Goal: Task Accomplishment & Management: Manage account settings

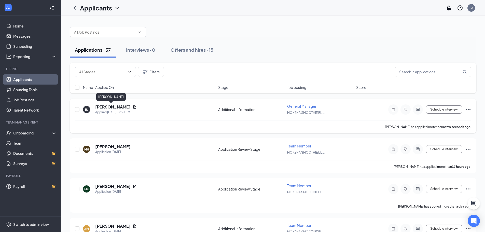
click at [107, 108] on h5 "[PERSON_NAME]" at bounding box center [112, 107] width 35 height 6
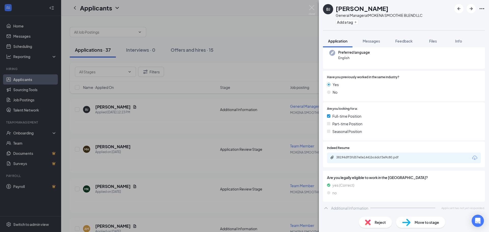
scroll to position [52, 0]
click at [433, 42] on span "Files" at bounding box center [433, 41] width 8 height 5
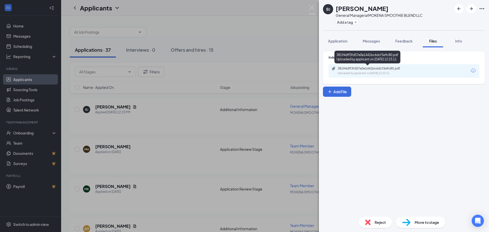
click at [388, 72] on div "Uploaded by applicant on [DATE] 12:23:11" at bounding box center [376, 73] width 76 height 4
click at [204, 20] on div "[PERSON_NAME] [PERSON_NAME] General Manager at MOKENA SMOOTHIE BLEND LLC Add a …" at bounding box center [244, 116] width 489 height 232
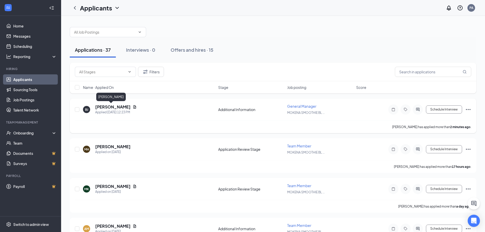
click at [104, 107] on h5 "[PERSON_NAME]" at bounding box center [112, 107] width 35 height 6
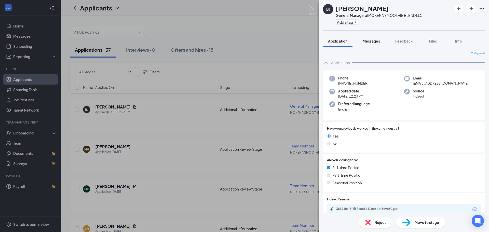
click at [372, 45] on button "Messages" at bounding box center [372, 41] width 28 height 13
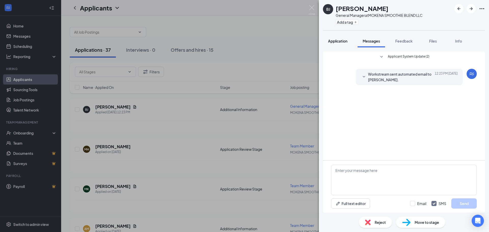
click at [334, 46] on button "Application" at bounding box center [338, 41] width 30 height 13
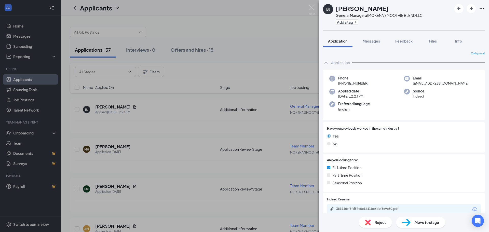
drag, startPoint x: 429, startPoint y: 40, endPoint x: 423, endPoint y: 44, distance: 7.3
click at [429, 40] on div "Files" at bounding box center [433, 40] width 10 height 5
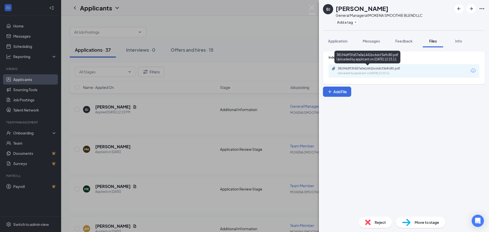
click at [380, 74] on div "Uploaded by applicant on [DATE] 12:23:11" at bounding box center [376, 73] width 76 height 4
drag, startPoint x: 134, startPoint y: 149, endPoint x: 142, endPoint y: 145, distance: 8.8
click at [134, 149] on div "[PERSON_NAME] [PERSON_NAME] General Manager at MOKENA SMOOTHIE BLEND LLC Add a …" at bounding box center [244, 116] width 489 height 232
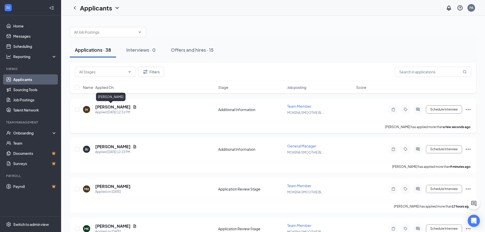
click at [109, 106] on h5 "[PERSON_NAME]" at bounding box center [112, 107] width 35 height 6
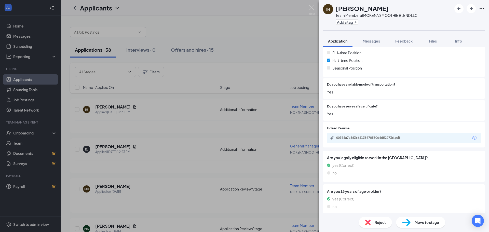
scroll to position [104, 0]
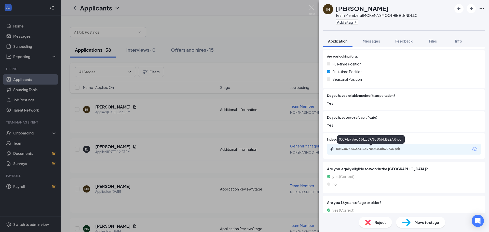
click at [356, 150] on div "00394a7a563664138978580d4d522736.pdf" at bounding box center [371, 149] width 71 height 4
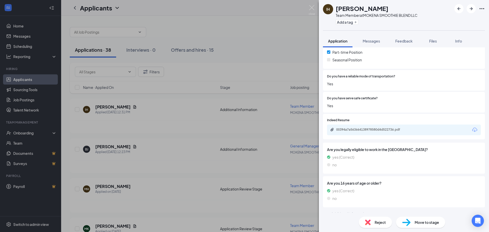
scroll to position [129, 0]
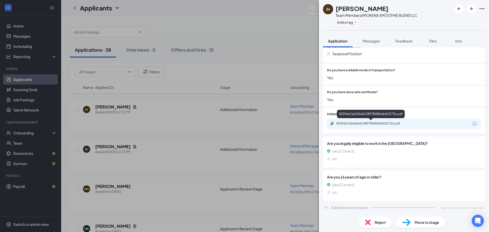
click at [353, 124] on div "00394a7a563664138978580d4d522736.pdf" at bounding box center [371, 124] width 71 height 4
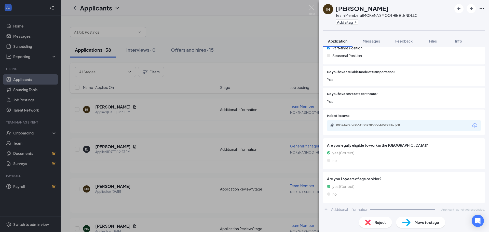
click at [203, 138] on div "IH [PERSON_NAME] Team Member at MOKENA SMOOTHIE BLEND LLC Add a tag Application…" at bounding box center [244, 116] width 489 height 232
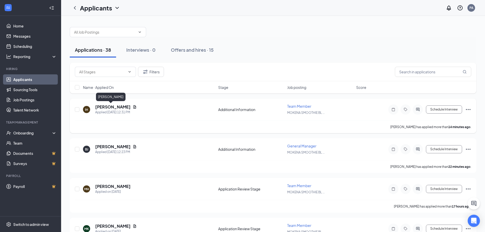
click at [106, 104] on h5 "[PERSON_NAME]" at bounding box center [112, 107] width 35 height 6
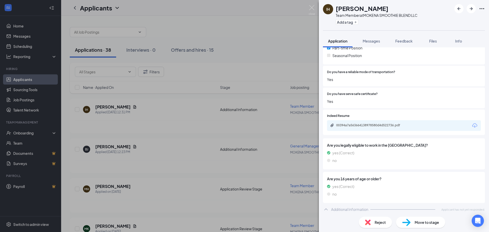
scroll to position [129, 0]
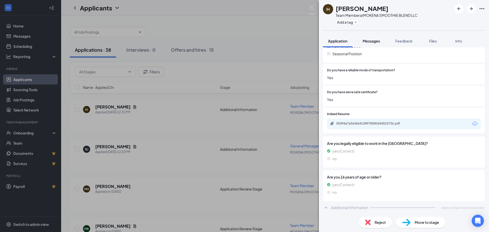
click at [367, 43] on span "Messages" at bounding box center [371, 41] width 17 height 5
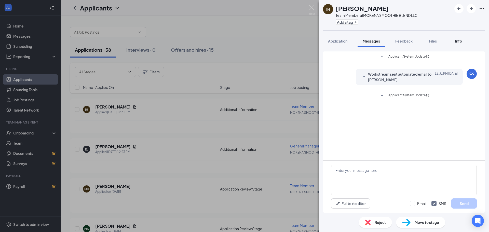
click at [458, 43] on span "Info" at bounding box center [458, 41] width 7 height 5
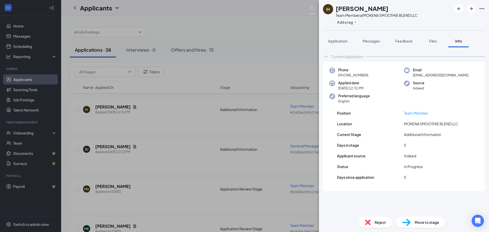
click at [261, 137] on div "IH [PERSON_NAME] Team Member at MOKENA SMOOTHIE BLEND LLC Add a tag Application…" at bounding box center [244, 116] width 489 height 232
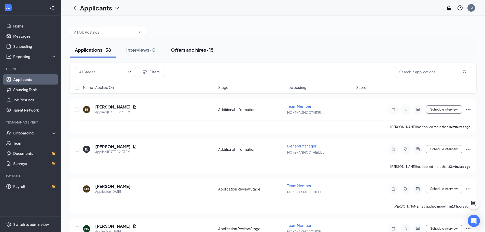
click at [191, 52] on div "Offers and hires · 15" at bounding box center [192, 50] width 43 height 6
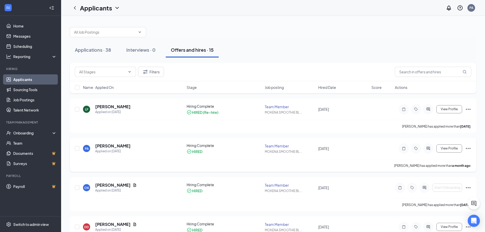
click at [276, 146] on div "Team Member" at bounding box center [290, 145] width 50 height 5
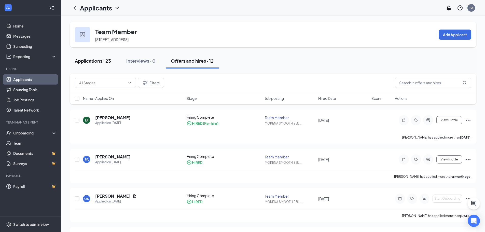
click at [100, 62] on div "Applications · 23" at bounding box center [93, 61] width 36 height 6
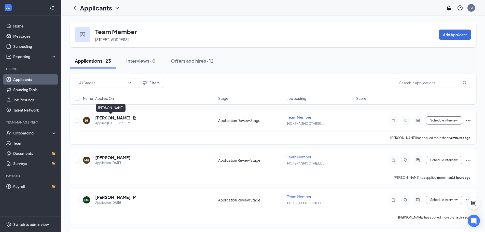
click at [109, 117] on h5 "[PERSON_NAME]" at bounding box center [112, 118] width 35 height 6
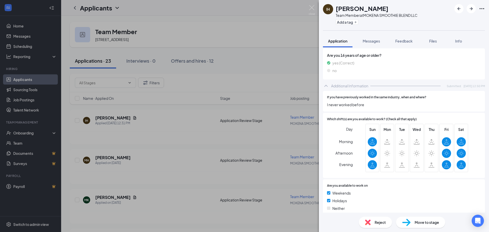
scroll to position [279, 0]
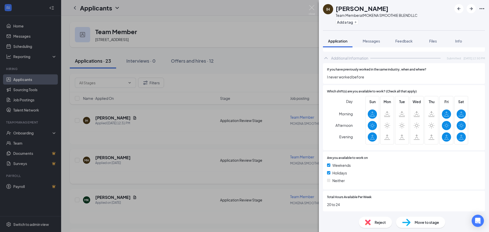
drag, startPoint x: 186, startPoint y: 141, endPoint x: 125, endPoint y: 151, distance: 62.5
click at [187, 141] on div "IH [PERSON_NAME] Team Member at MOKENA SMOOTHIE BLEND LLC Add a tag Application…" at bounding box center [244, 116] width 489 height 232
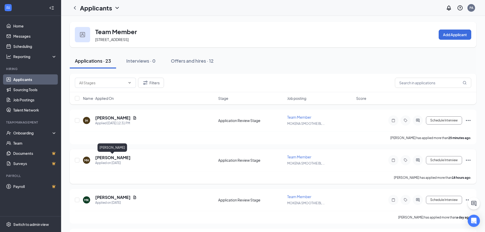
click at [122, 157] on h5 "[PERSON_NAME]" at bounding box center [112, 158] width 35 height 6
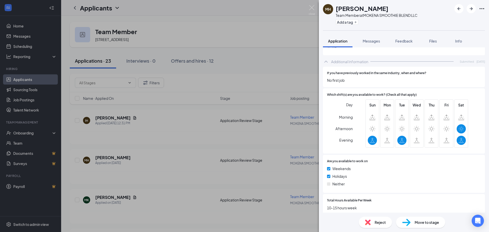
scroll to position [249, 0]
click at [177, 127] on div "MH [PERSON_NAME] Team Member at MOKENA SMOOTHIE BLEND LLC Add a tag Application…" at bounding box center [244, 116] width 489 height 232
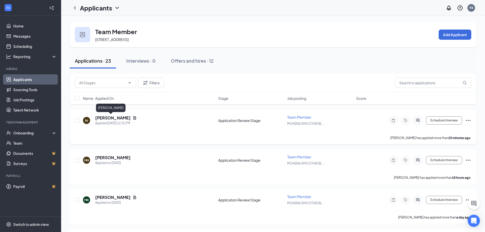
click at [107, 116] on h5 "[PERSON_NAME]" at bounding box center [112, 118] width 35 height 6
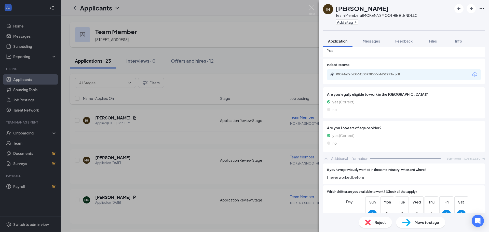
scroll to position [279, 0]
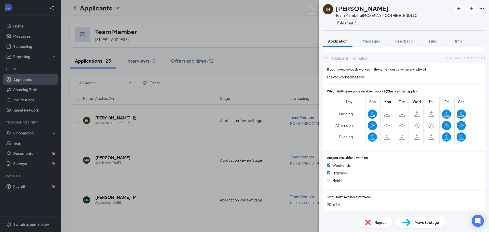
click at [370, 113] on icon at bounding box center [373, 114] width 6 height 6
click at [440, 40] on button "Files" at bounding box center [433, 41] width 20 height 13
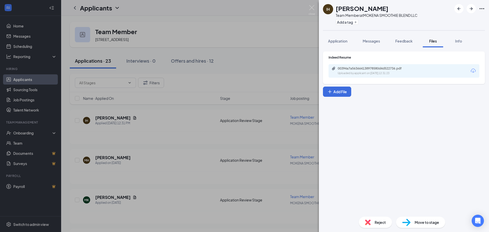
click at [404, 77] on div "00394a7a563664138978580d4d522736.pdf Uploaded by applicant on [DATE] 12:31:23" at bounding box center [404, 71] width 151 height 14
click at [404, 74] on div "Uploaded by applicant on [DATE] 12:31:23" at bounding box center [376, 73] width 76 height 4
click at [232, 36] on div "IH [PERSON_NAME] Team Member at MOKENA SMOOTHIE BLEND LLC Add a tag Application…" at bounding box center [244, 116] width 489 height 232
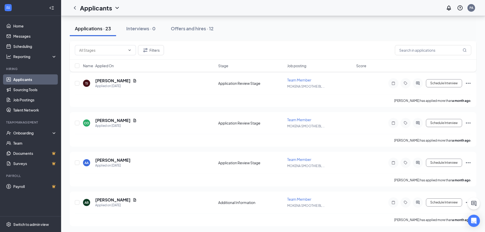
scroll to position [792, 0]
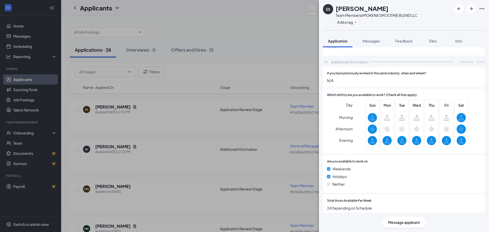
scroll to position [251, 0]
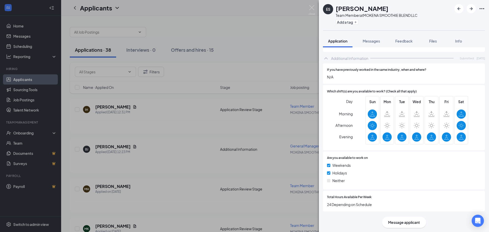
click at [92, 130] on div "ES Ethan Skowron Team Member at MOKENA SMOOTHIE BLEND LLC Add a tag Application…" at bounding box center [244, 116] width 489 height 232
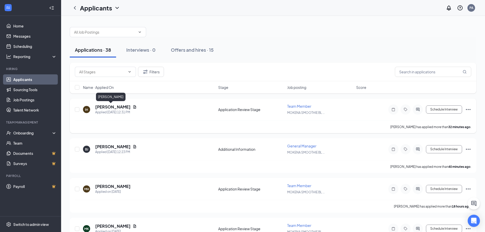
click at [112, 107] on h5 "[PERSON_NAME]" at bounding box center [112, 107] width 35 height 6
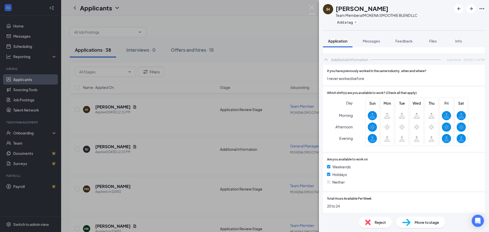
scroll to position [279, 0]
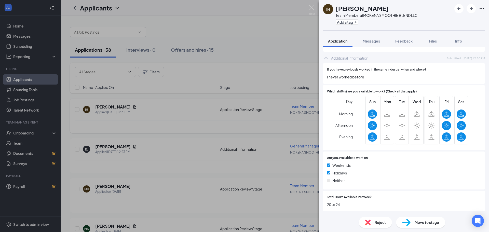
click at [164, 100] on div "IH [PERSON_NAME] Team Member at MOKENA SMOOTHIE BLEND LLC Add a tag Application…" at bounding box center [244, 116] width 489 height 232
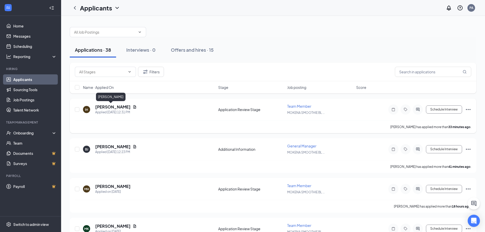
click at [111, 107] on h5 "[PERSON_NAME]" at bounding box center [112, 107] width 35 height 6
